Goal: Navigation & Orientation: Find specific page/section

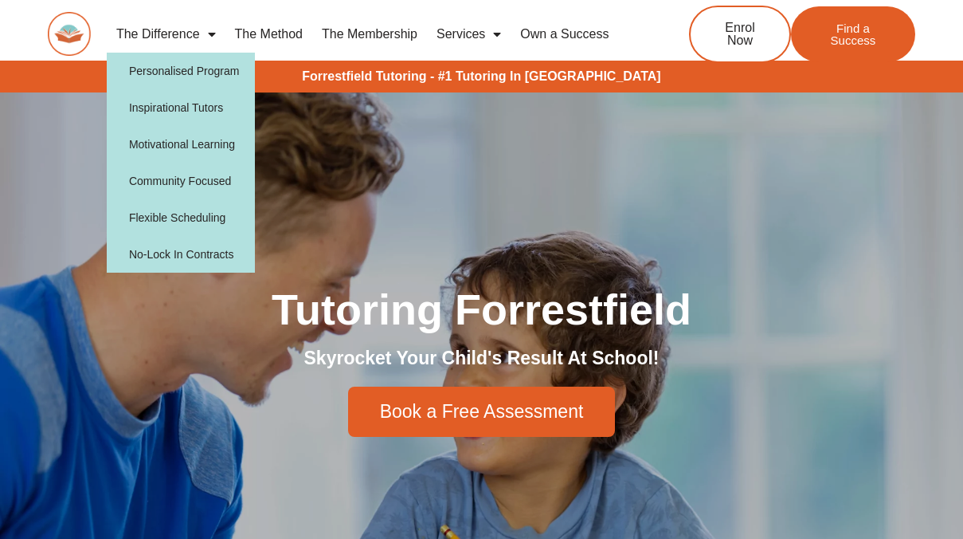
click at [206, 38] on span "Menu" at bounding box center [208, 34] width 16 height 29
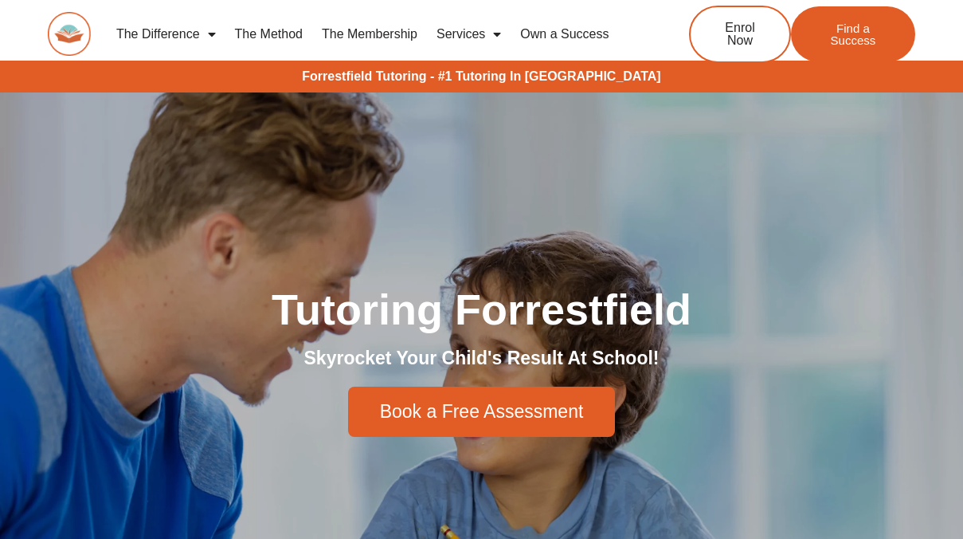
click at [206, 38] on span "Menu" at bounding box center [208, 34] width 16 height 29
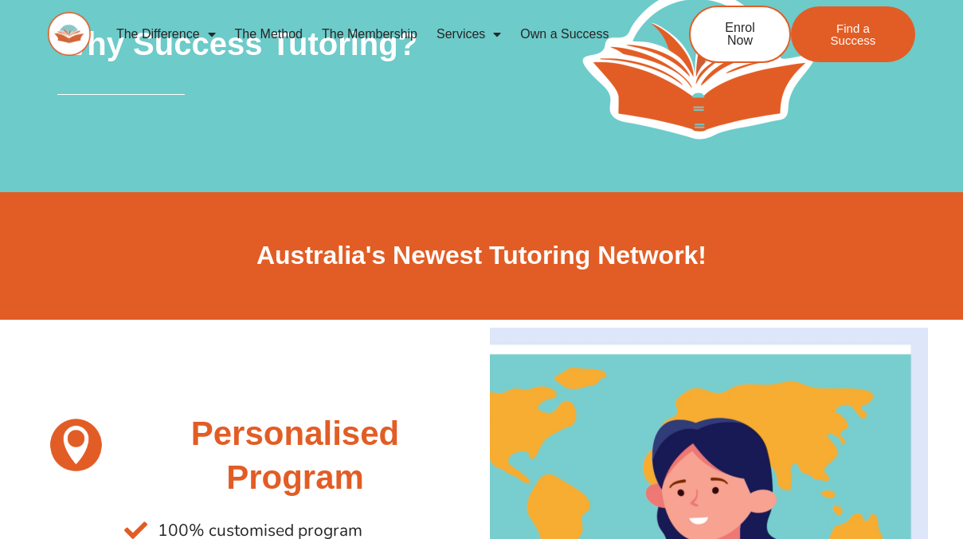
click at [59, 43] on img at bounding box center [69, 34] width 42 height 44
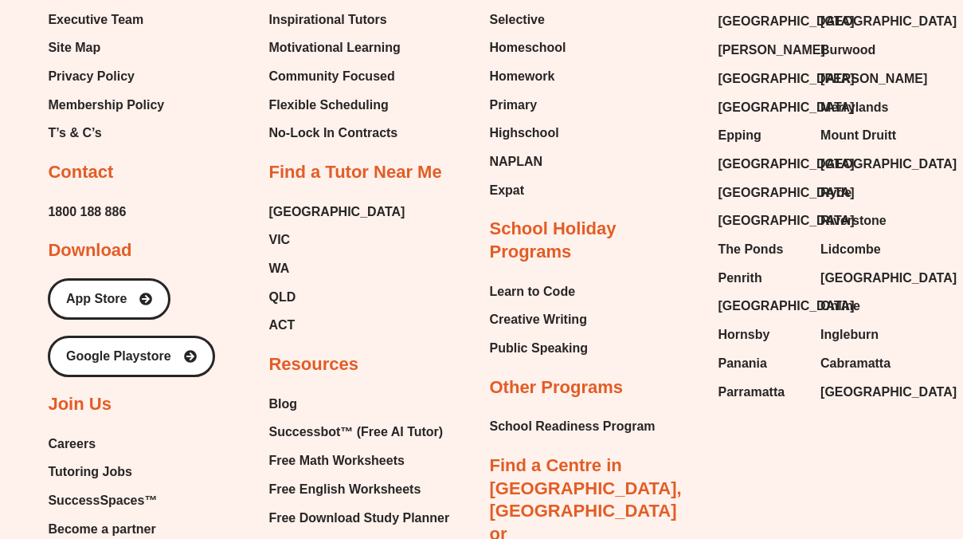
scroll to position [6511, 0]
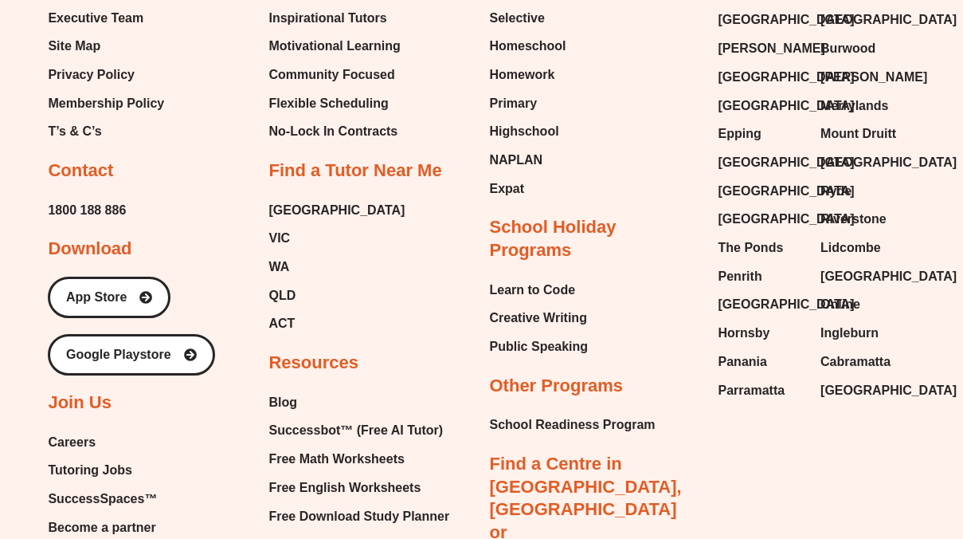
click at [78, 430] on span "Careers" at bounding box center [72, 442] width 48 height 24
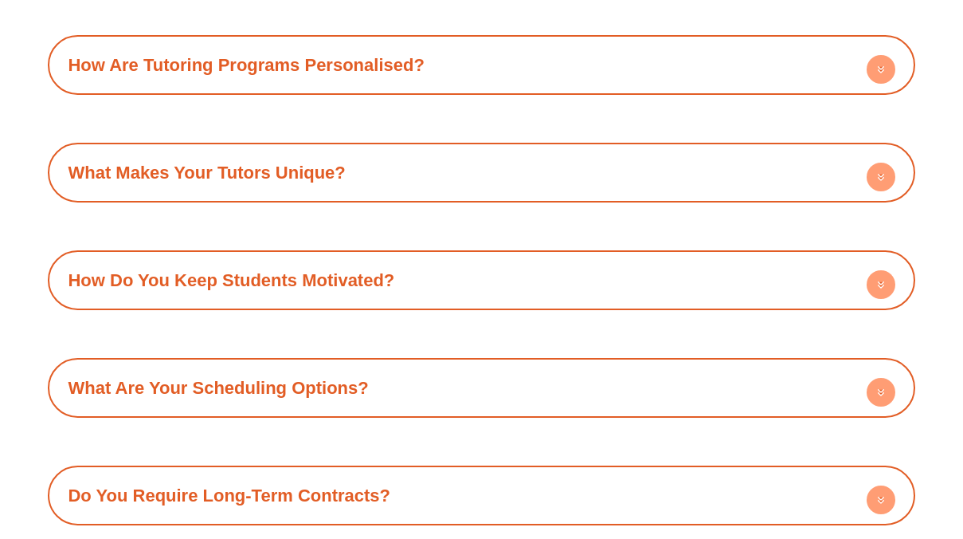
scroll to position [1934, 0]
